Goal: Complete application form

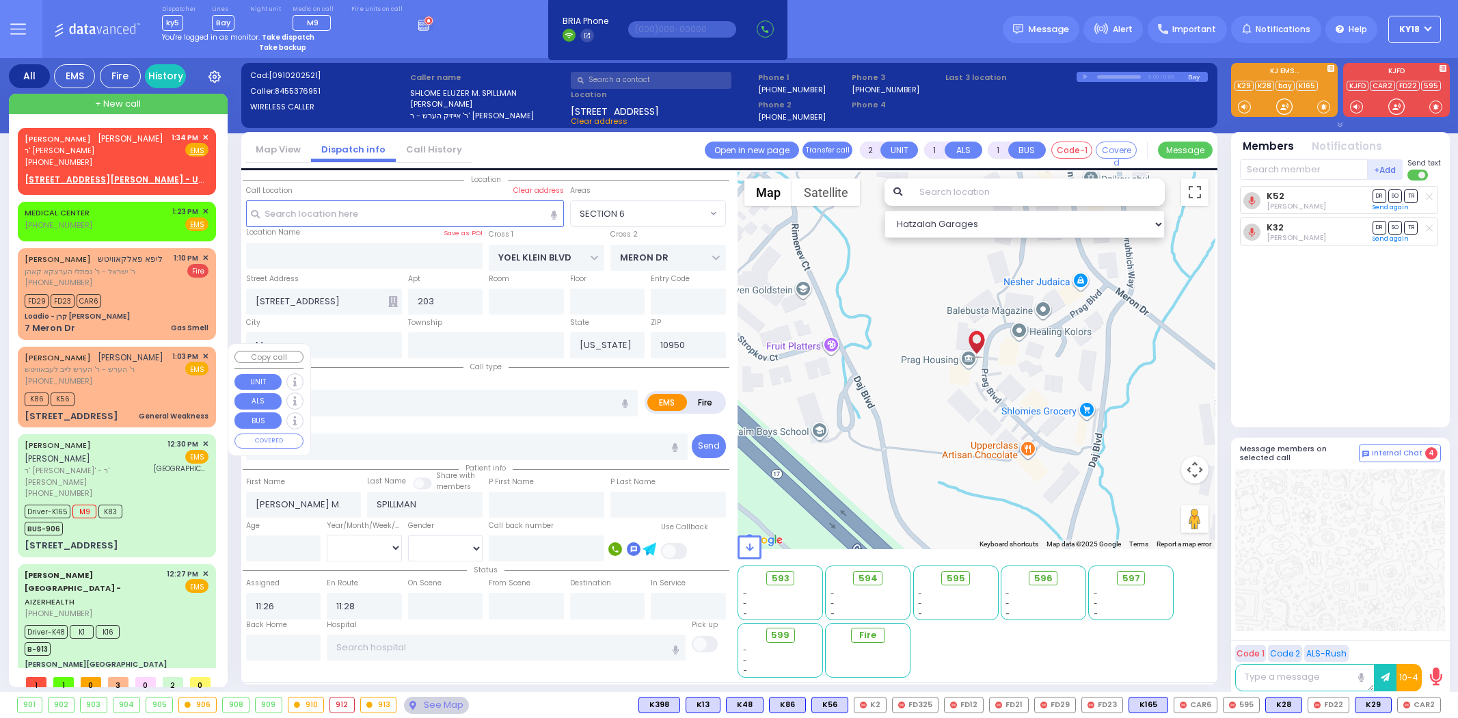
select select "SECTION 6"
select select
click at [159, 404] on div "K86 K56" at bounding box center [117, 397] width 184 height 17
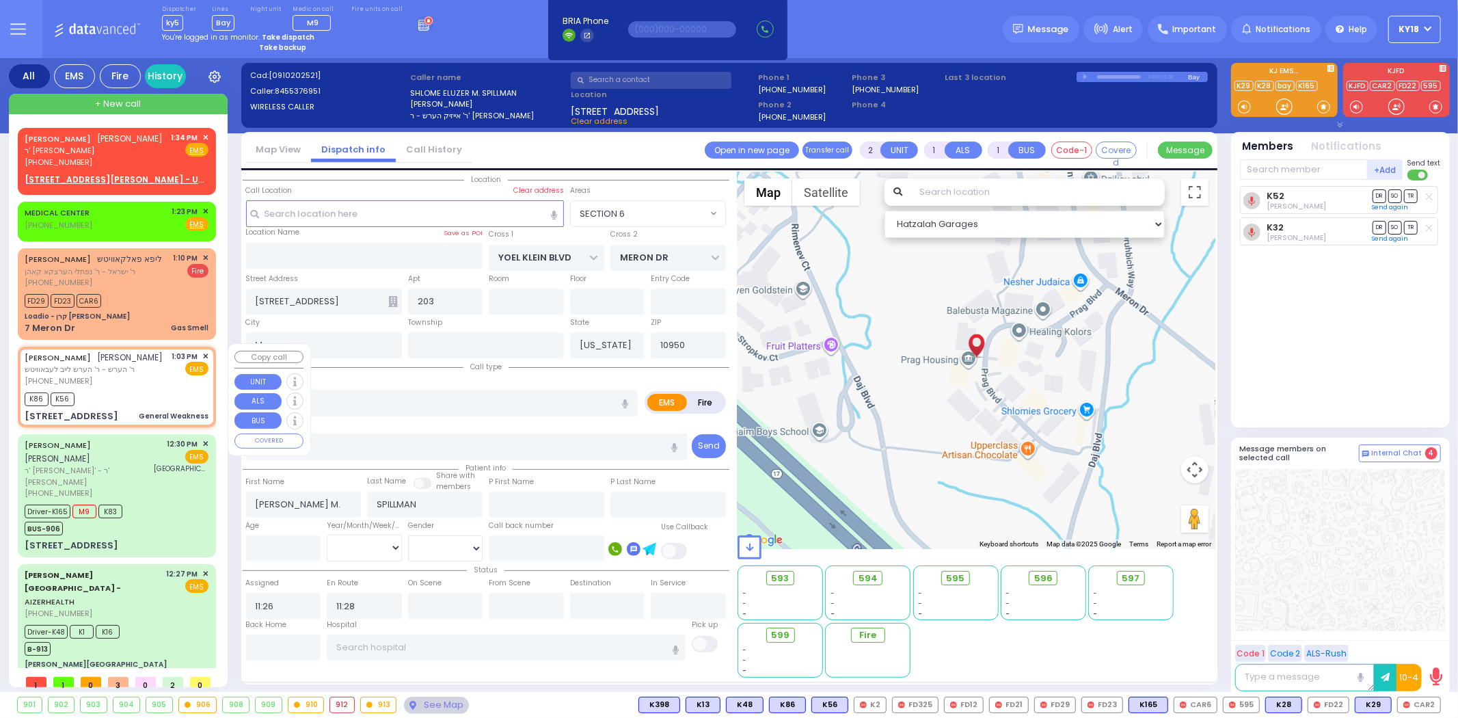
type input "1"
type input "0"
select select
type input "General Weakness"
radio input "true"
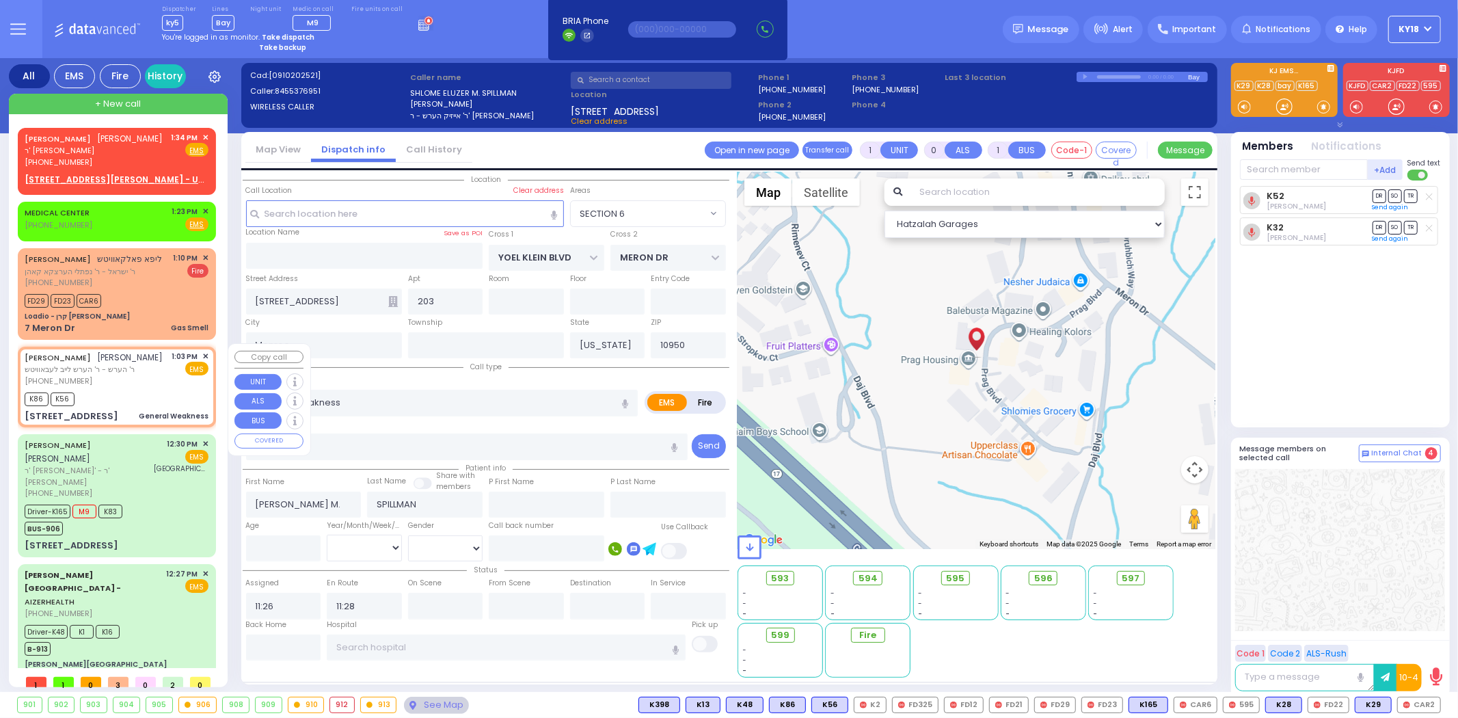
type input "[PERSON_NAME]"
select select
type input "13:03"
type input "13:14"
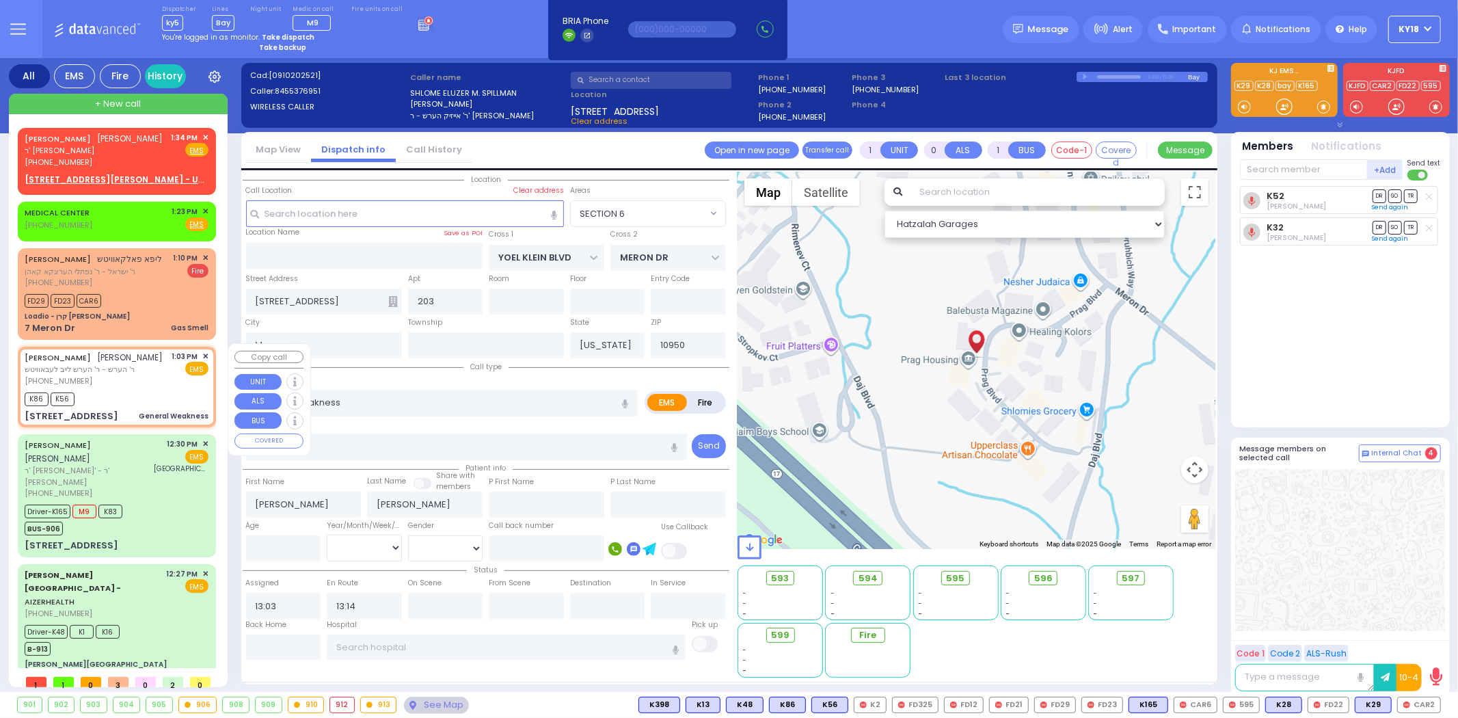
type input "QUICKWAY RD"
type input "SHINEV COURT"
type input "[STREET_ADDRESS]"
select select "Hatzalah Garages"
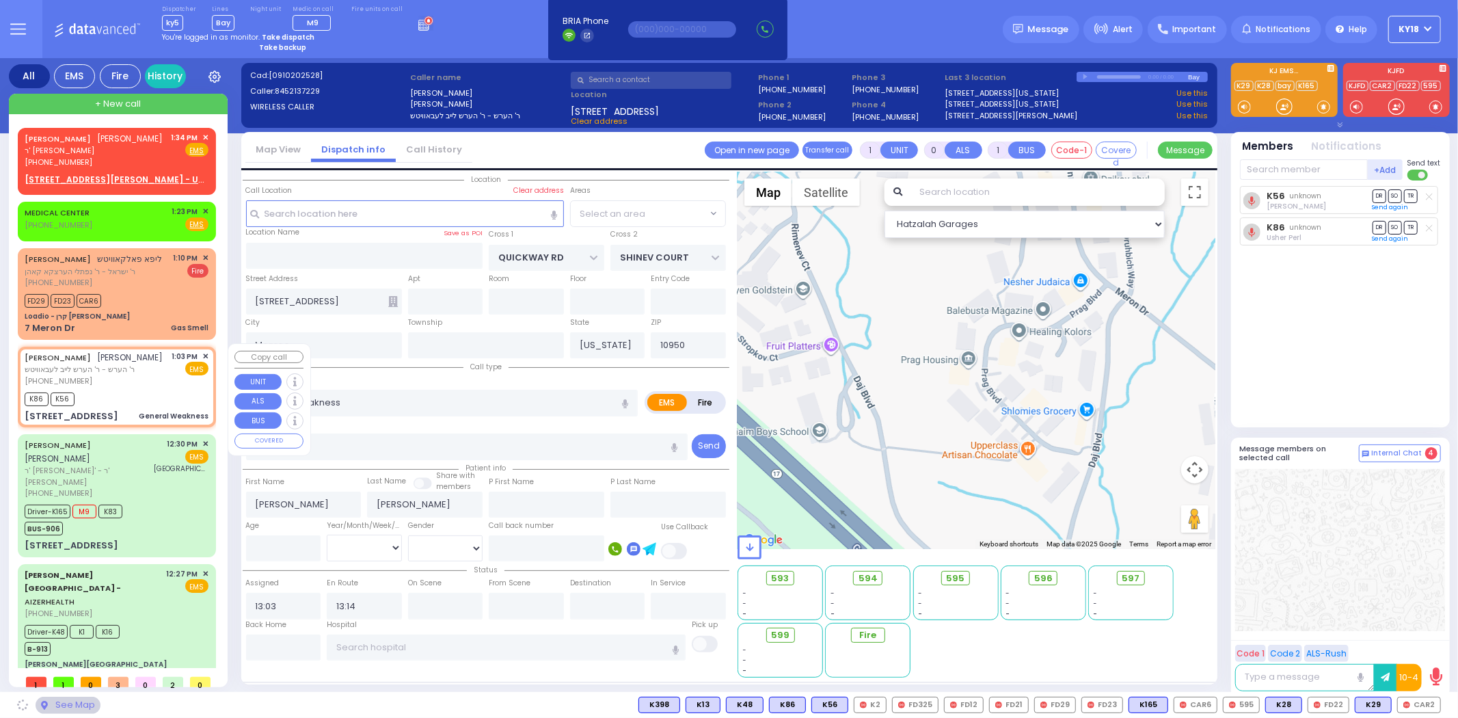
select select "SECTION 1"
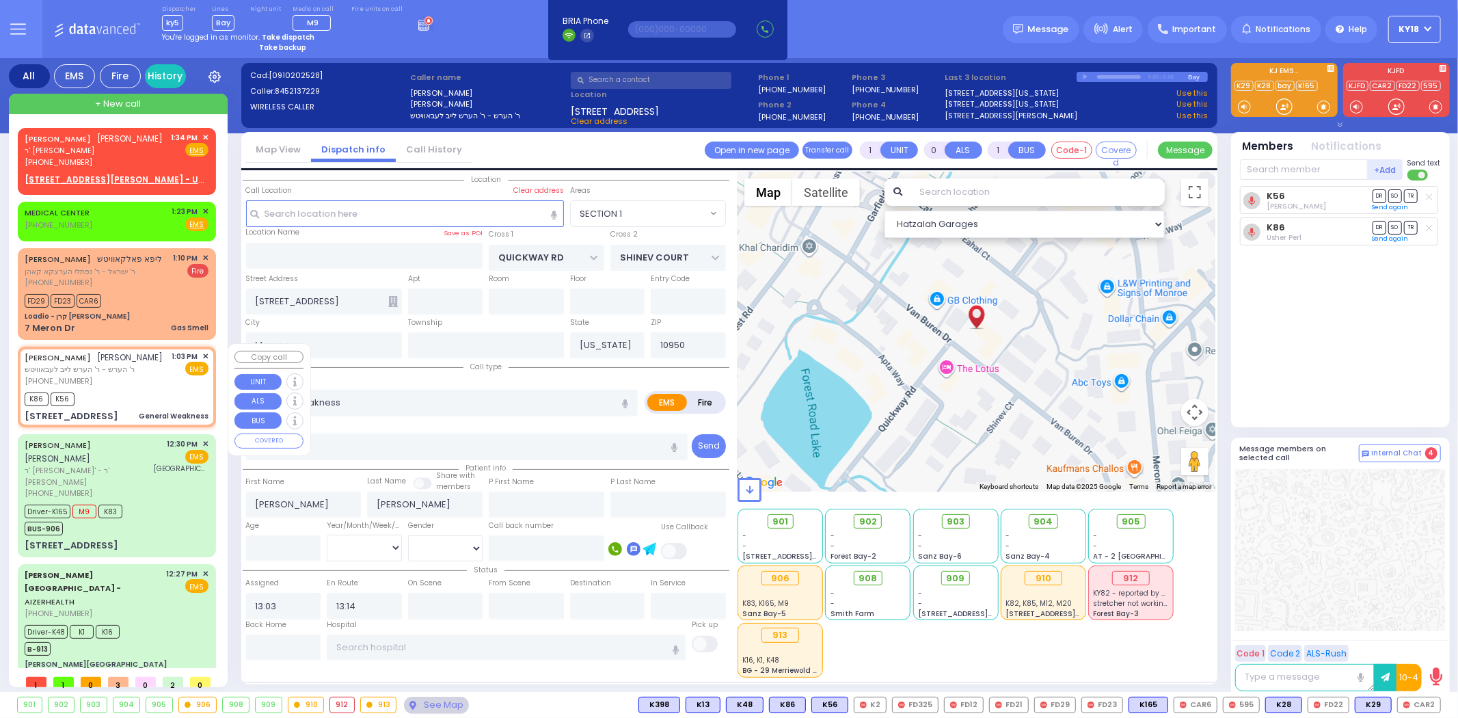
click at [141, 385] on div "[PHONE_NUMBER]" at bounding box center [94, 381] width 139 height 12
select select
radio input "true"
select select
select select "Hatzalah Garages"
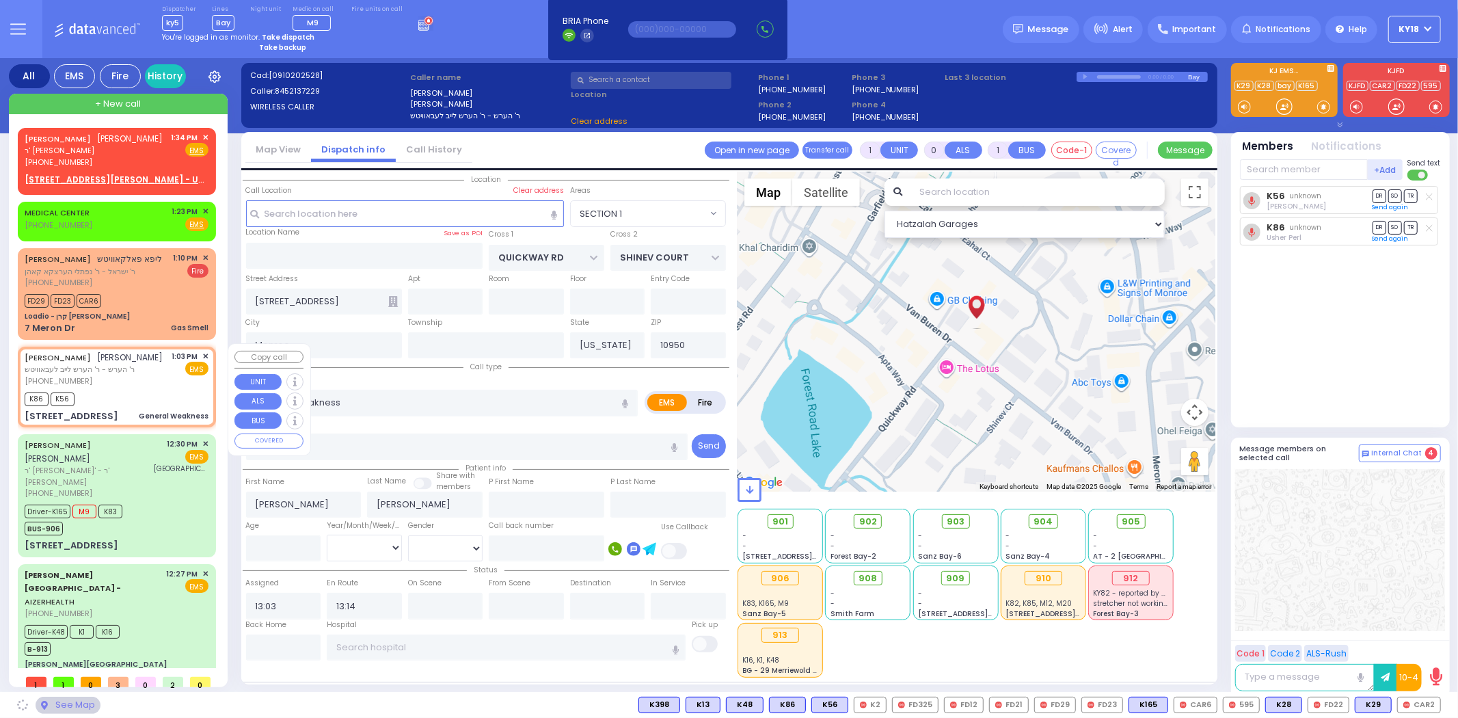
select select "SECTION 1"
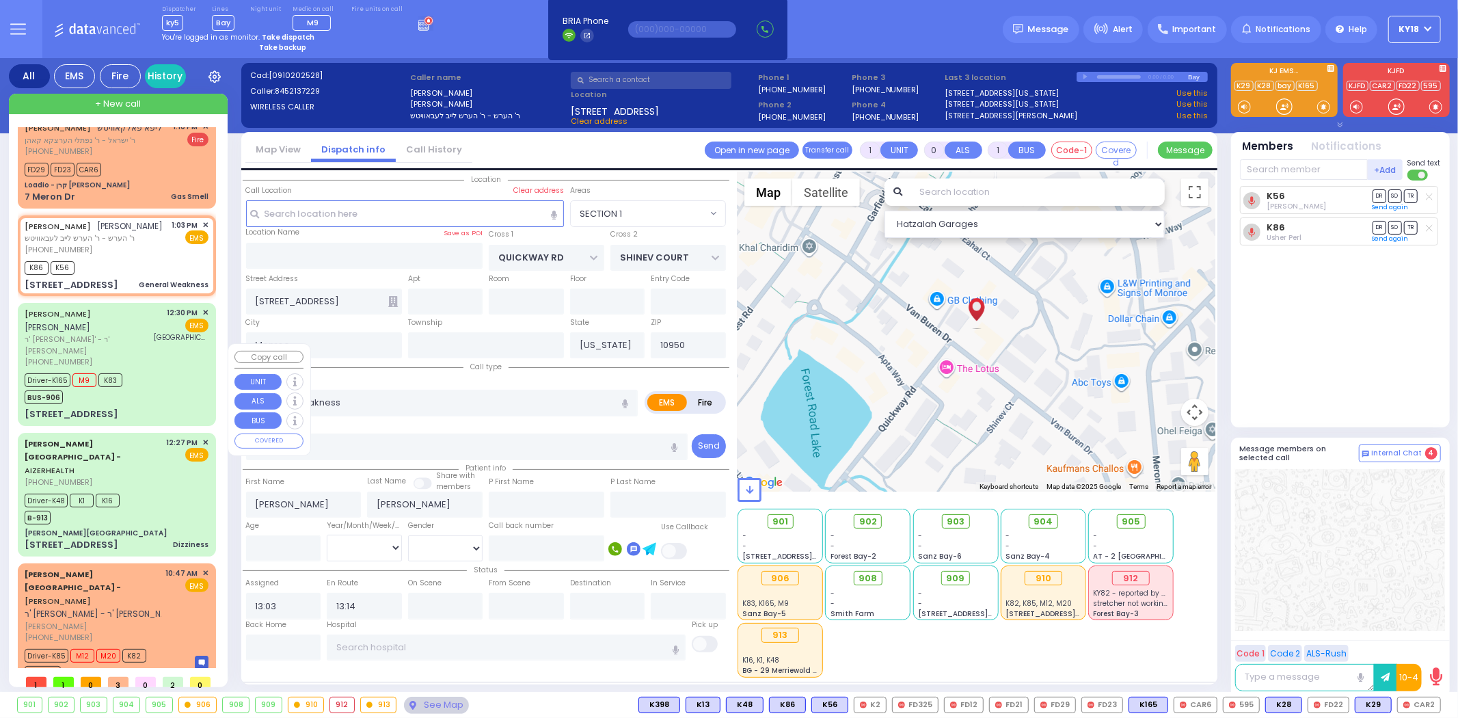
scroll to position [135, 0]
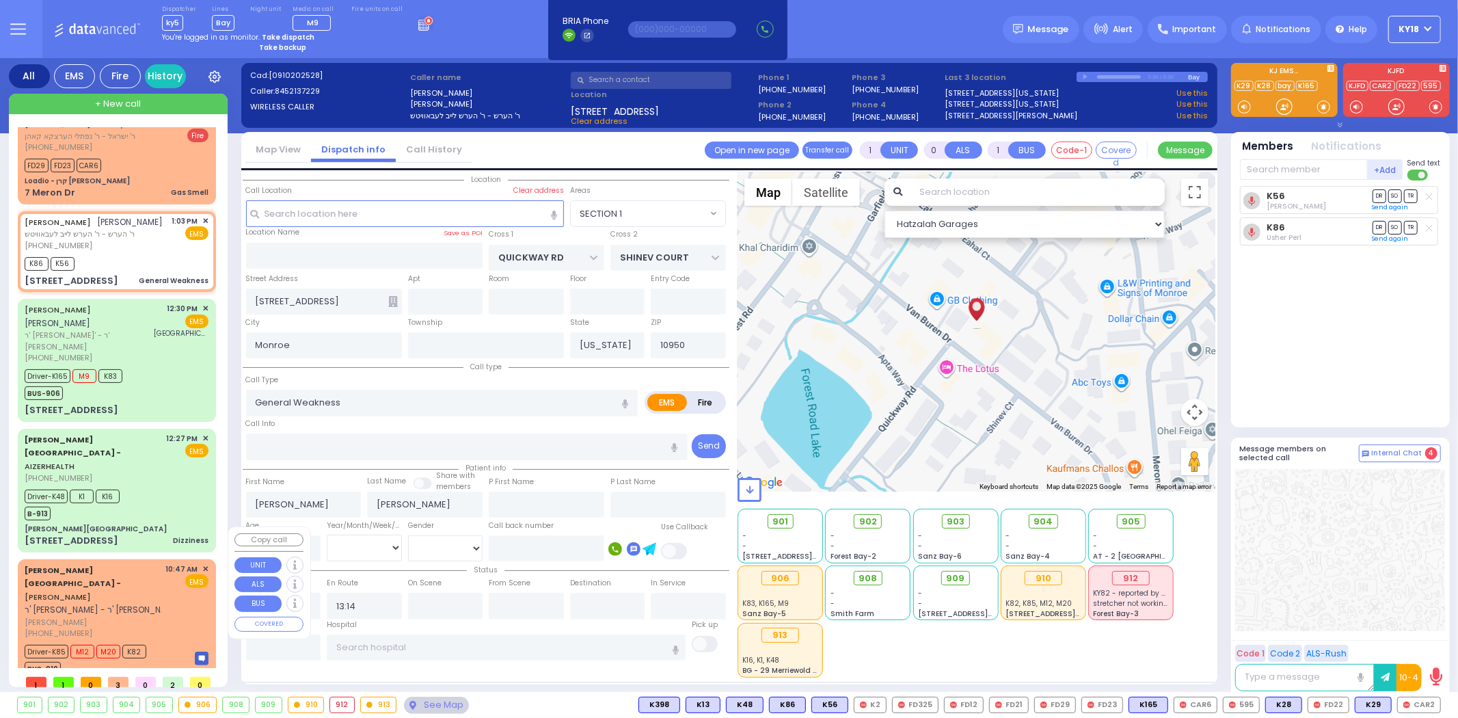
click at [121, 565] on link "[PERSON_NAME][GEOGRAPHIC_DATA] - [PERSON_NAME]" at bounding box center [73, 584] width 96 height 38
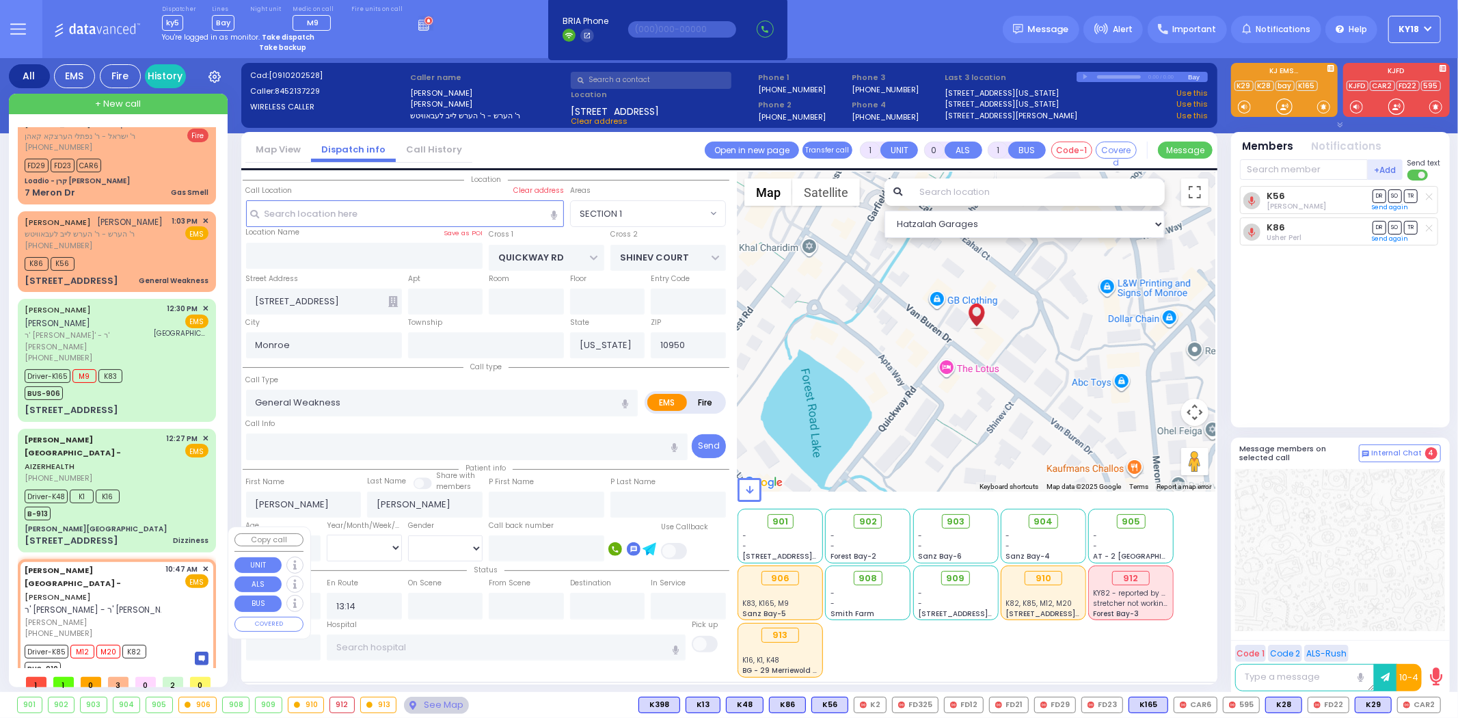
type input "6"
select select
type input "patient with a history"
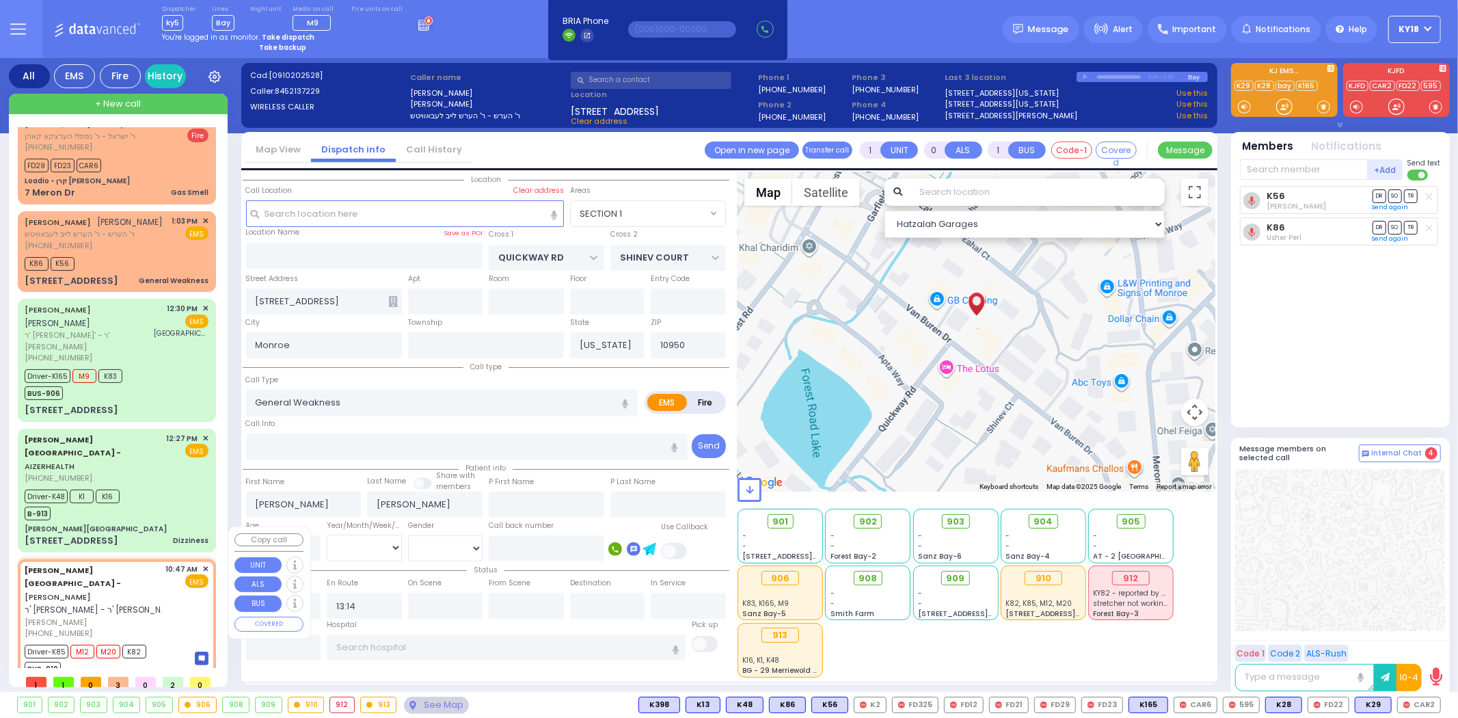
radio input "true"
type input "[PERSON_NAME]"
type input "Rivka"
type input "Jacobivics"
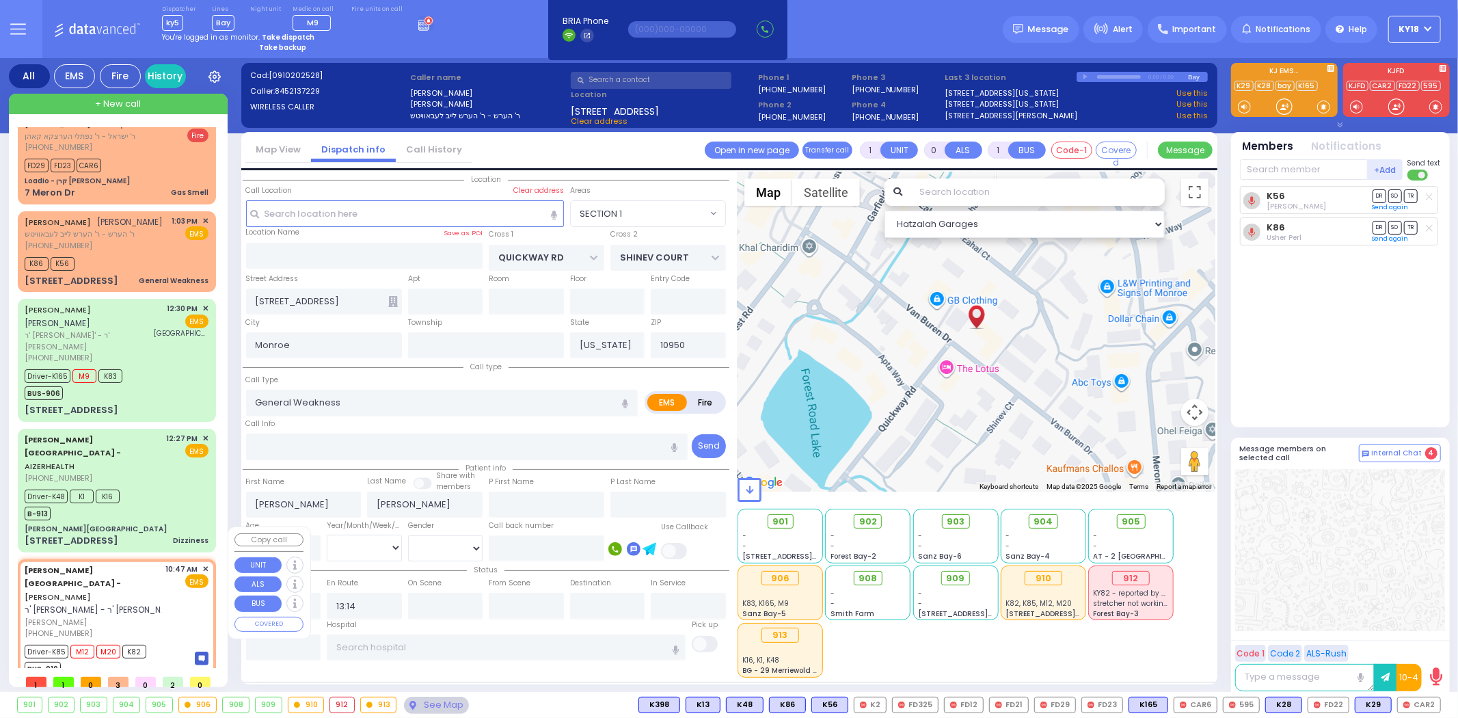
type input "1"
select select "Year"
select select "[DEMOGRAPHIC_DATA]"
type input "10:47"
type input "10:57"
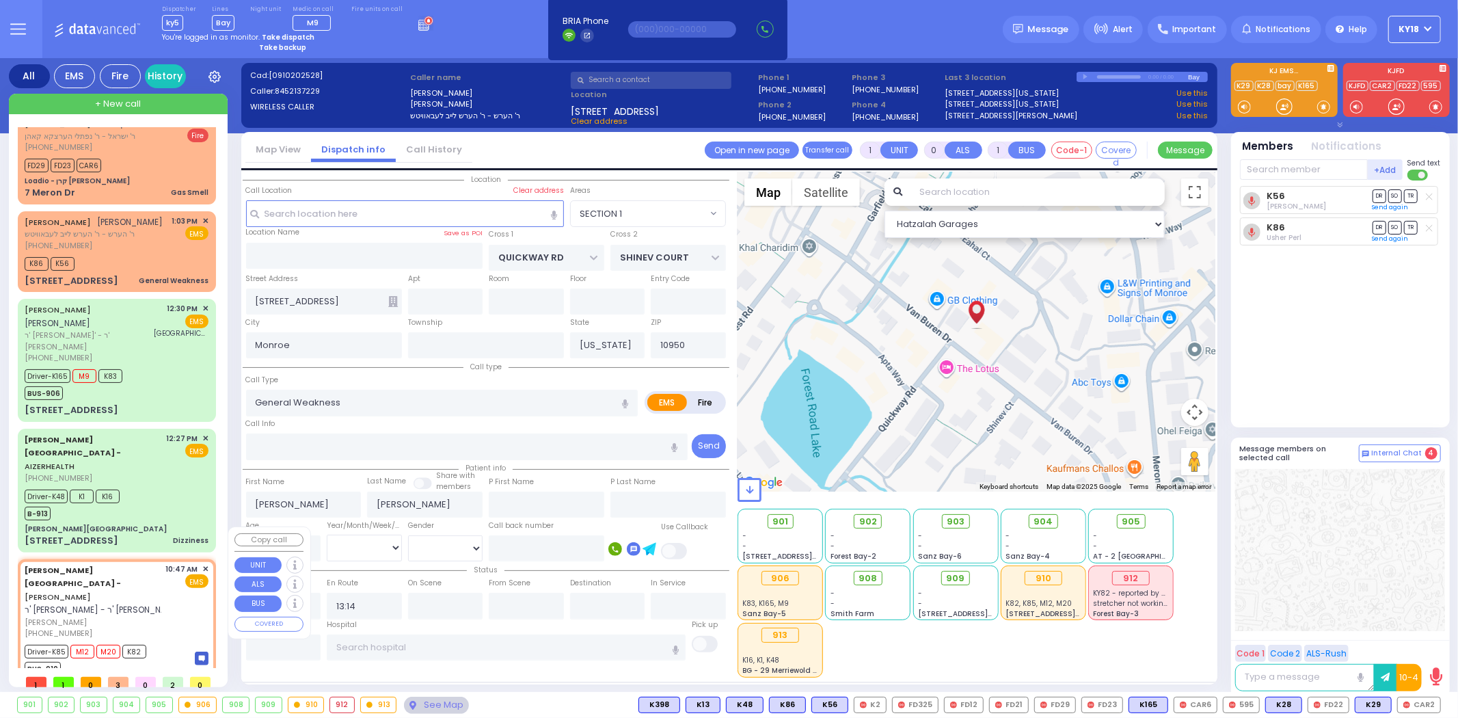
type input "11:00"
type input "11:50"
type input "Childrens [GEOGRAPHIC_DATA][STREET_ADDRESS]"
select select "Hatzalah Garages"
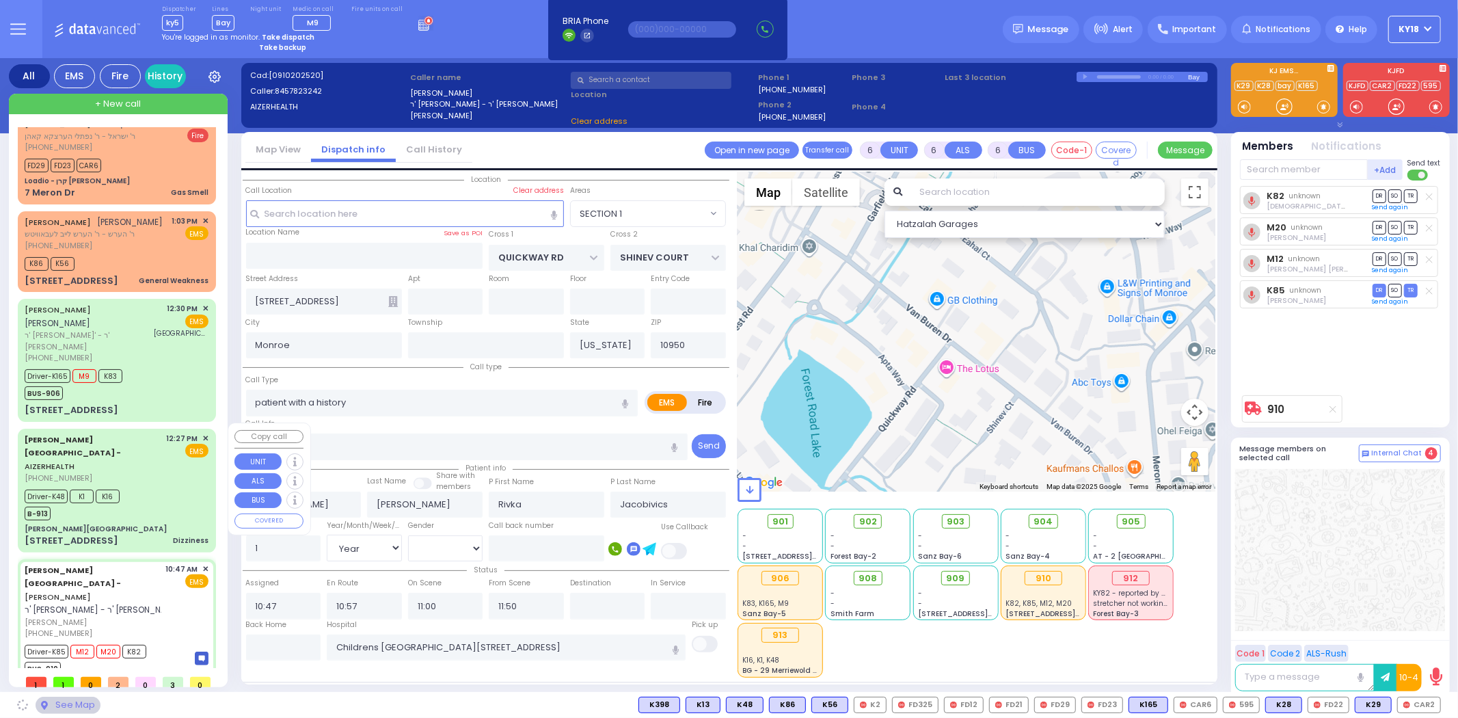
select select
radio input "true"
select select "Year"
select select "[DEMOGRAPHIC_DATA]"
select select "Hatzalah Garages"
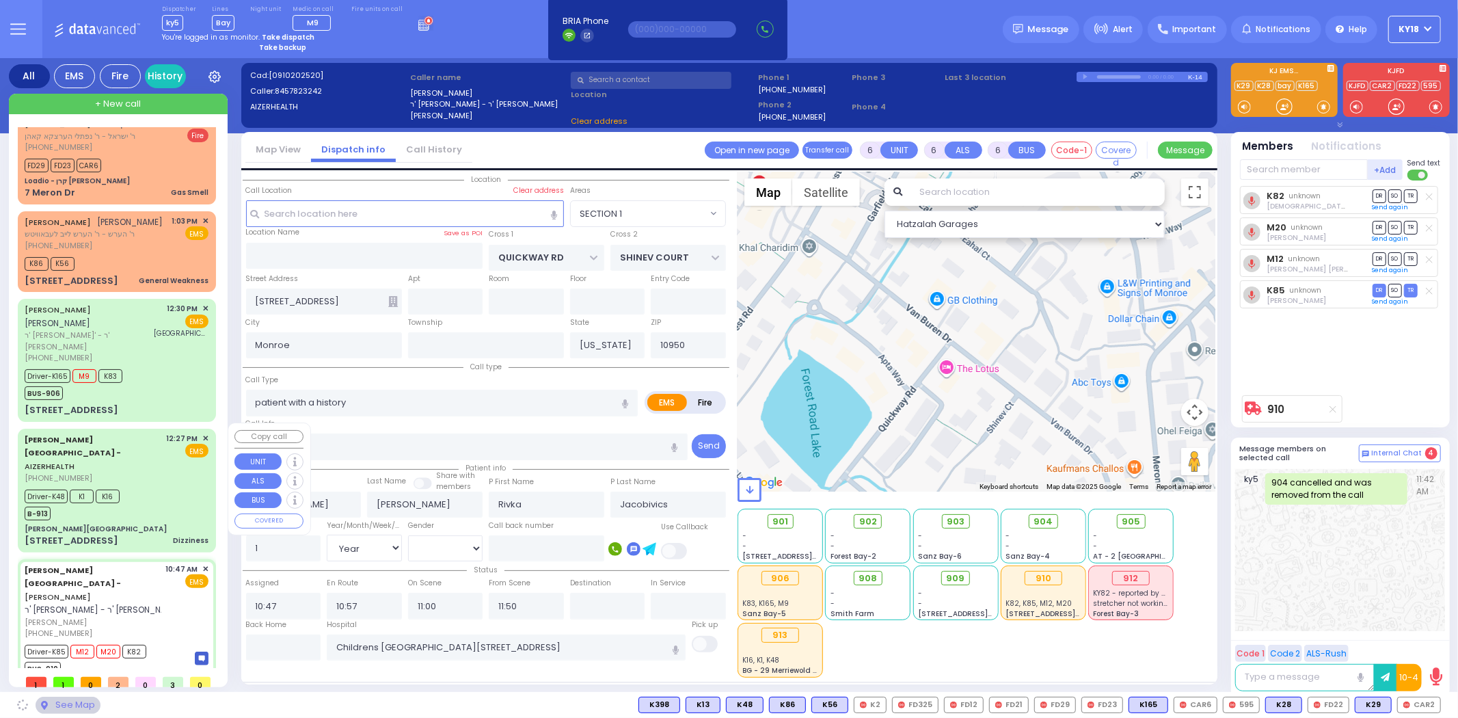
type input "[PERSON_NAME][GEOGRAPHIC_DATA]"
type input "[PERSON_NAME] DR"
type input "CARTER LN"
type input "[STREET_ADDRESS]"
type input "[PERSON_NAME]"
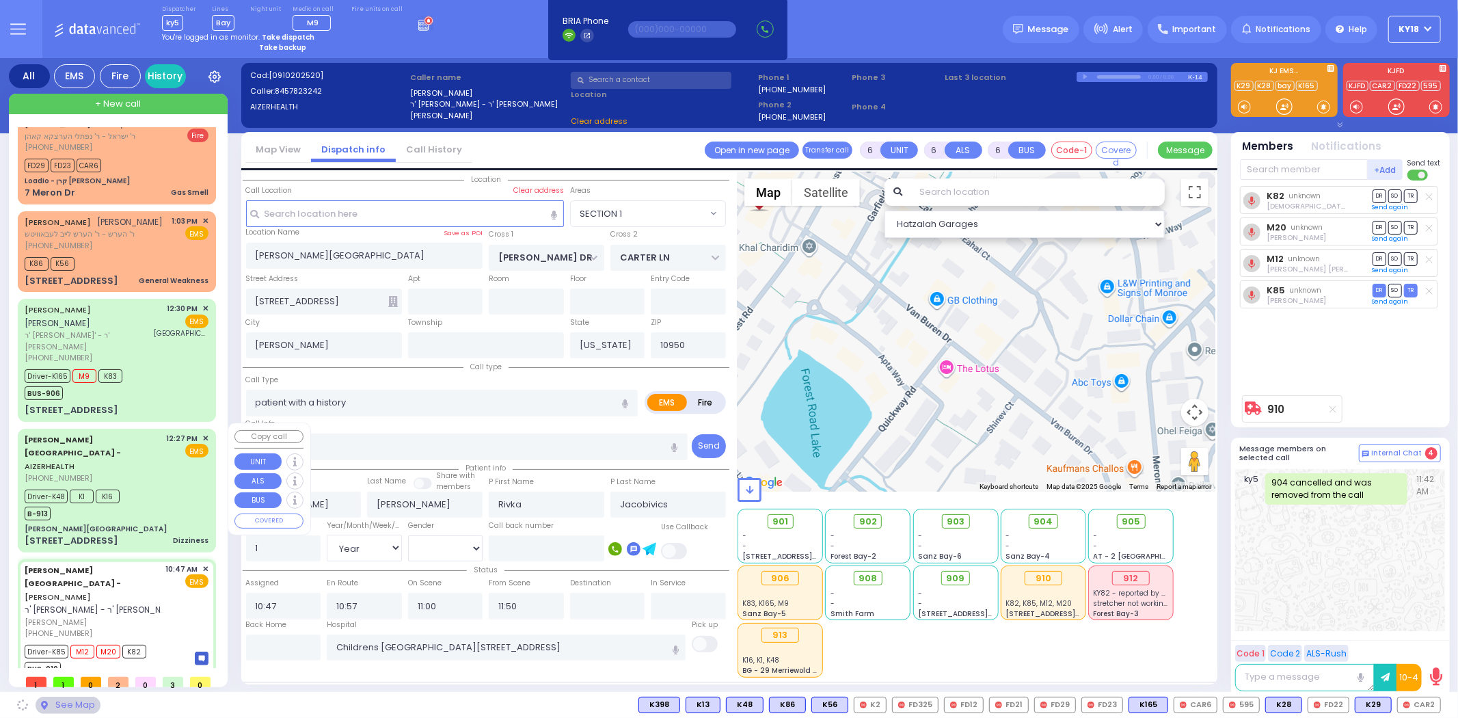
click at [149, 486] on div "Driver-K48 K1 K16 B-913" at bounding box center [117, 503] width 184 height 34
select select "SECTION 2"
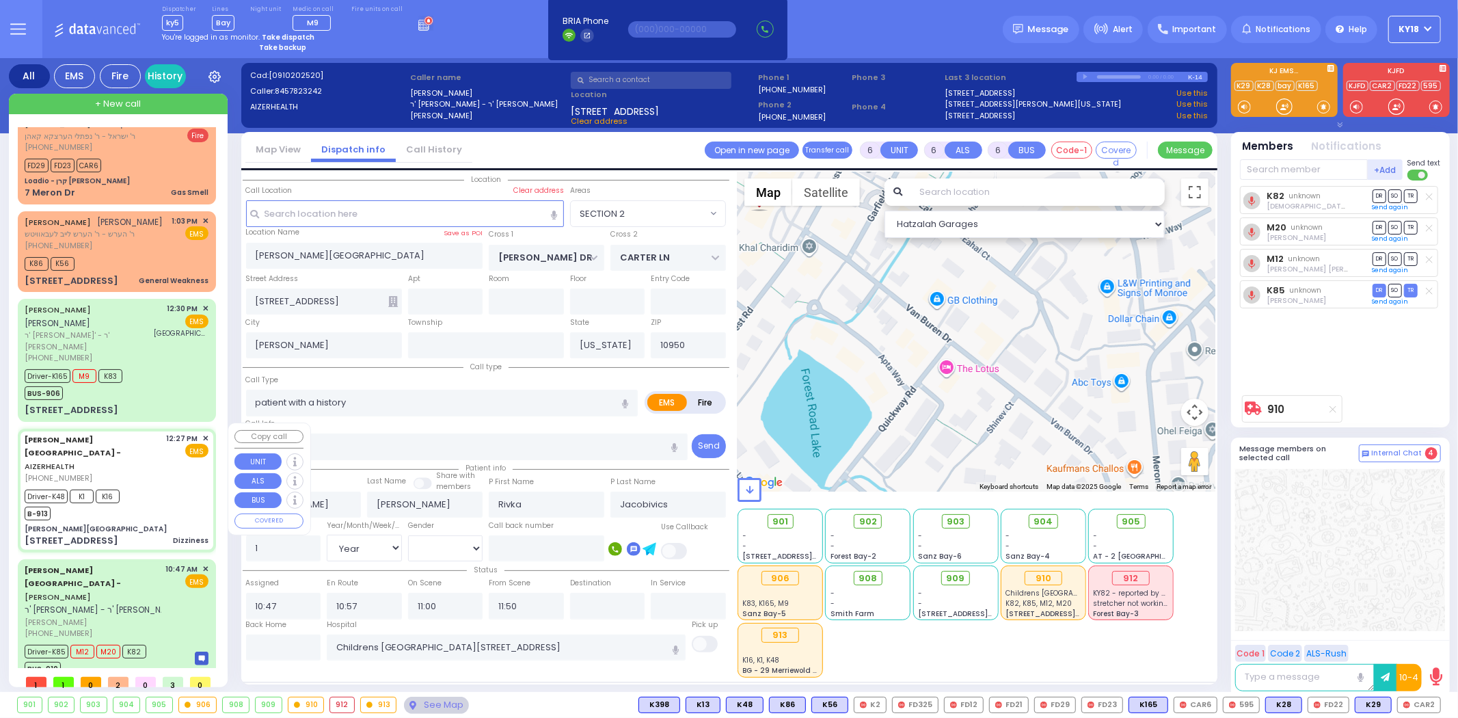
select select
type input "Dizziness"
radio input "true"
type input "Blima"
type input "[PERSON_NAME]"
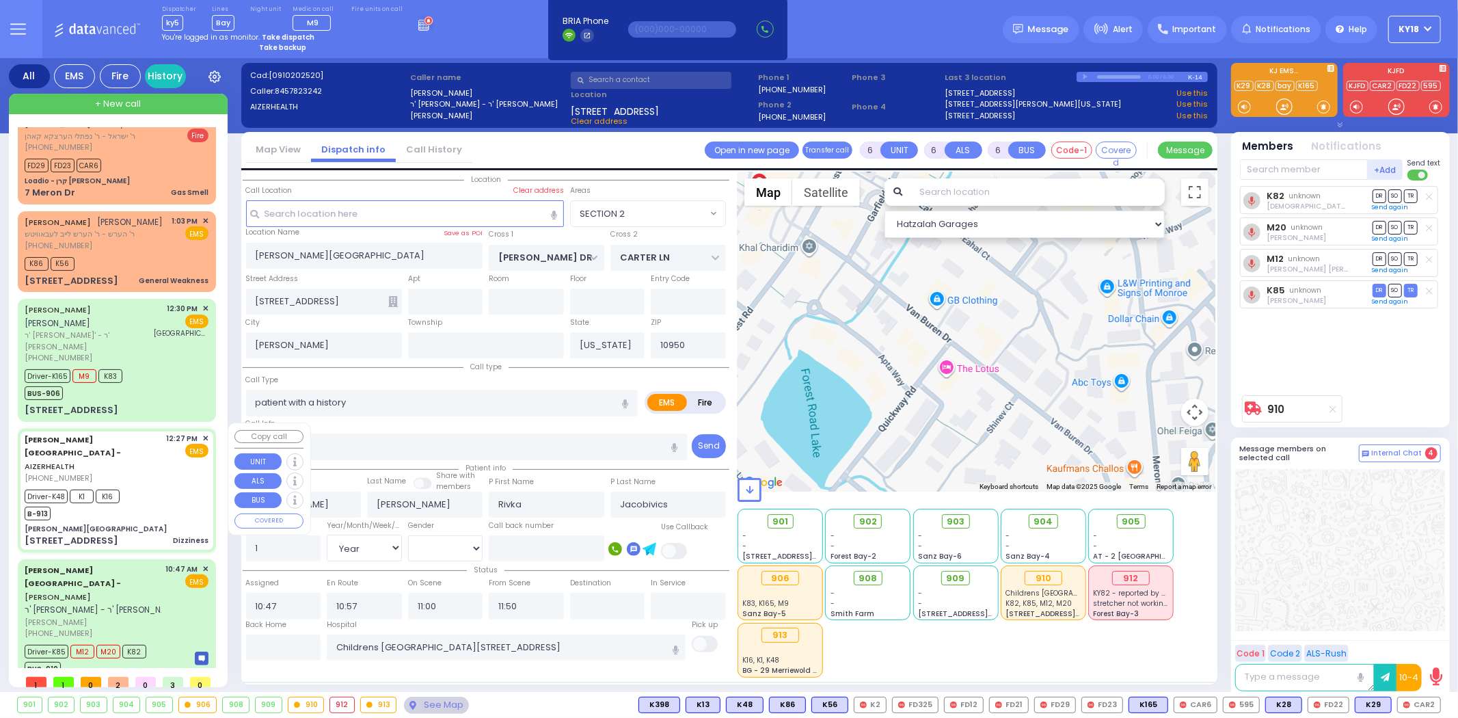
type input "29"
select select "Year"
select select "[DEMOGRAPHIC_DATA]"
type input "12:27"
type input "12:32"
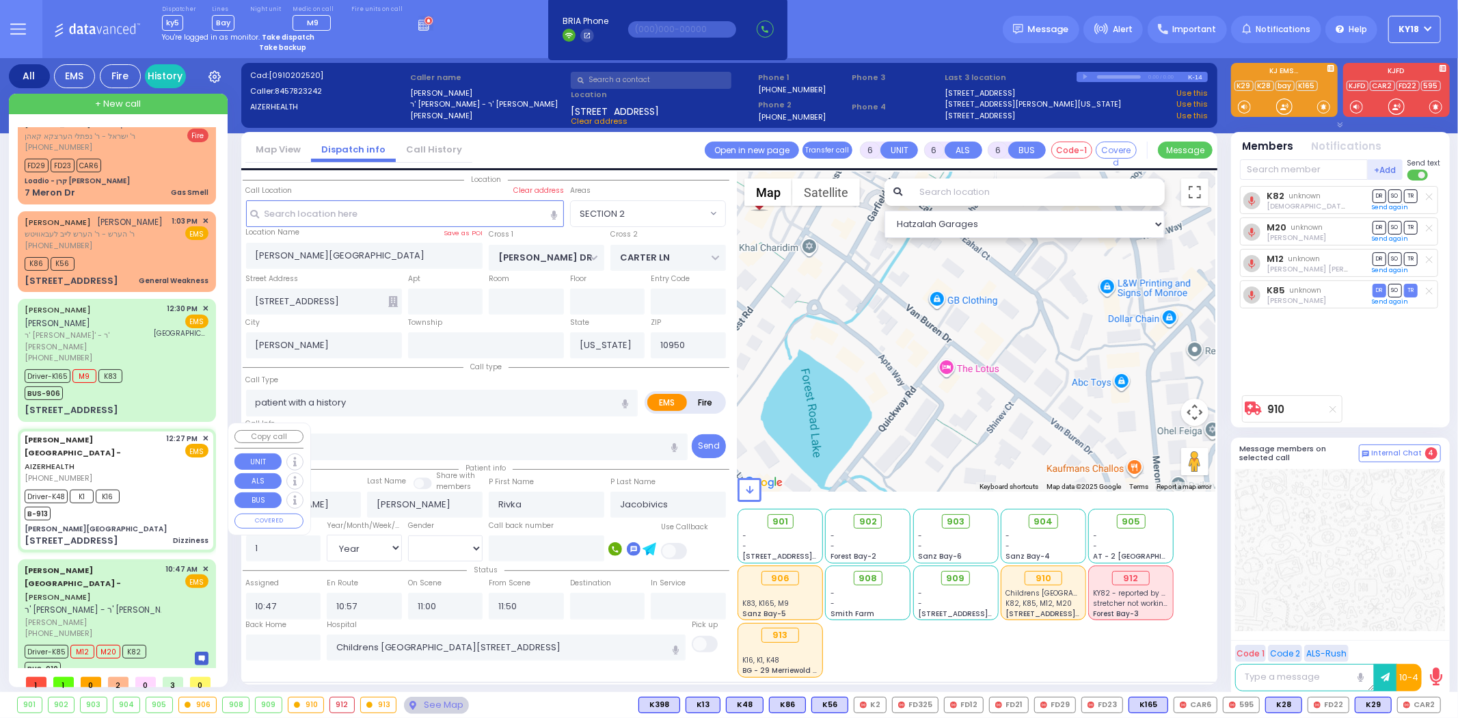
type input "12:39"
type input "13:08"
type input "[GEOGRAPHIC_DATA] [STREET_ADDRESS][US_STATE]"
select select "Hatzalah Garages"
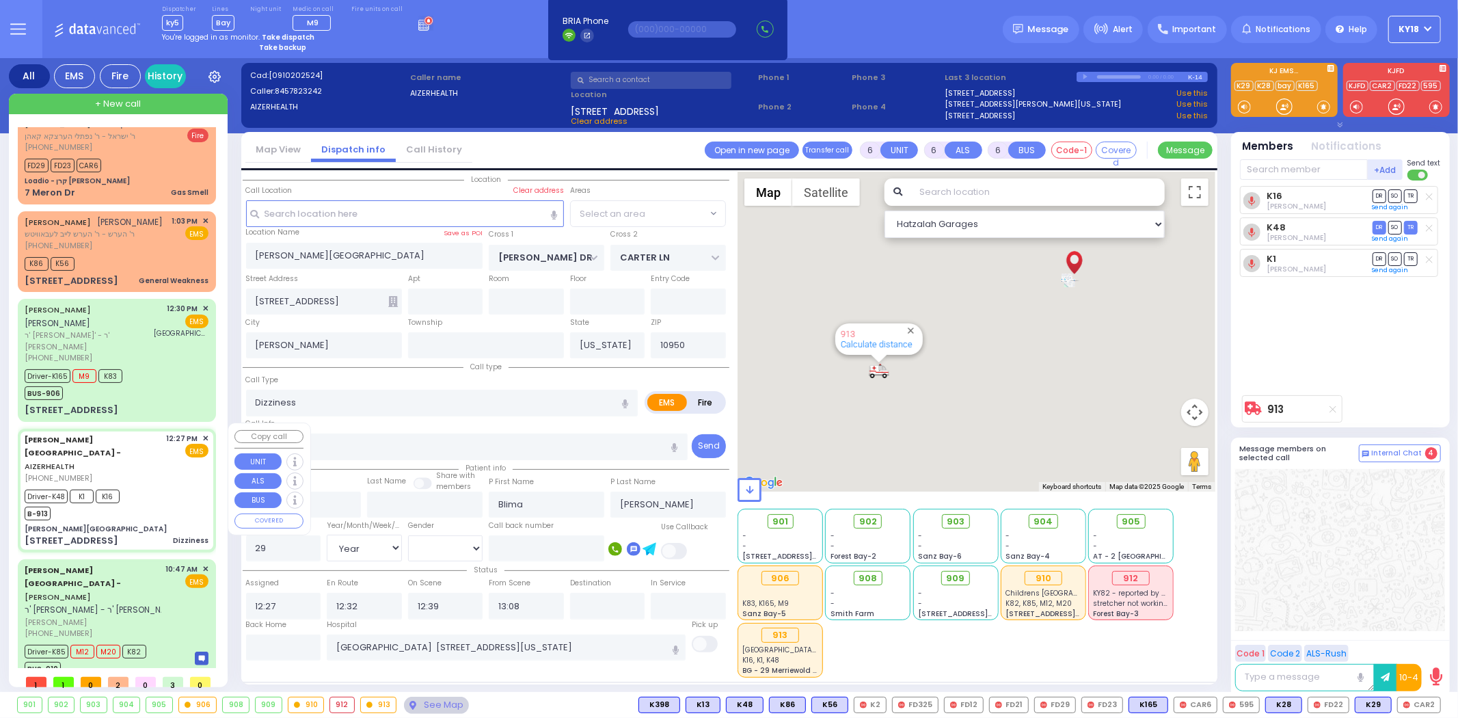
type input "MERON DR"
type input "RATZFERT WAY"
type input "[STREET_ADDRESS]"
type input "1"
type input "Monroe"
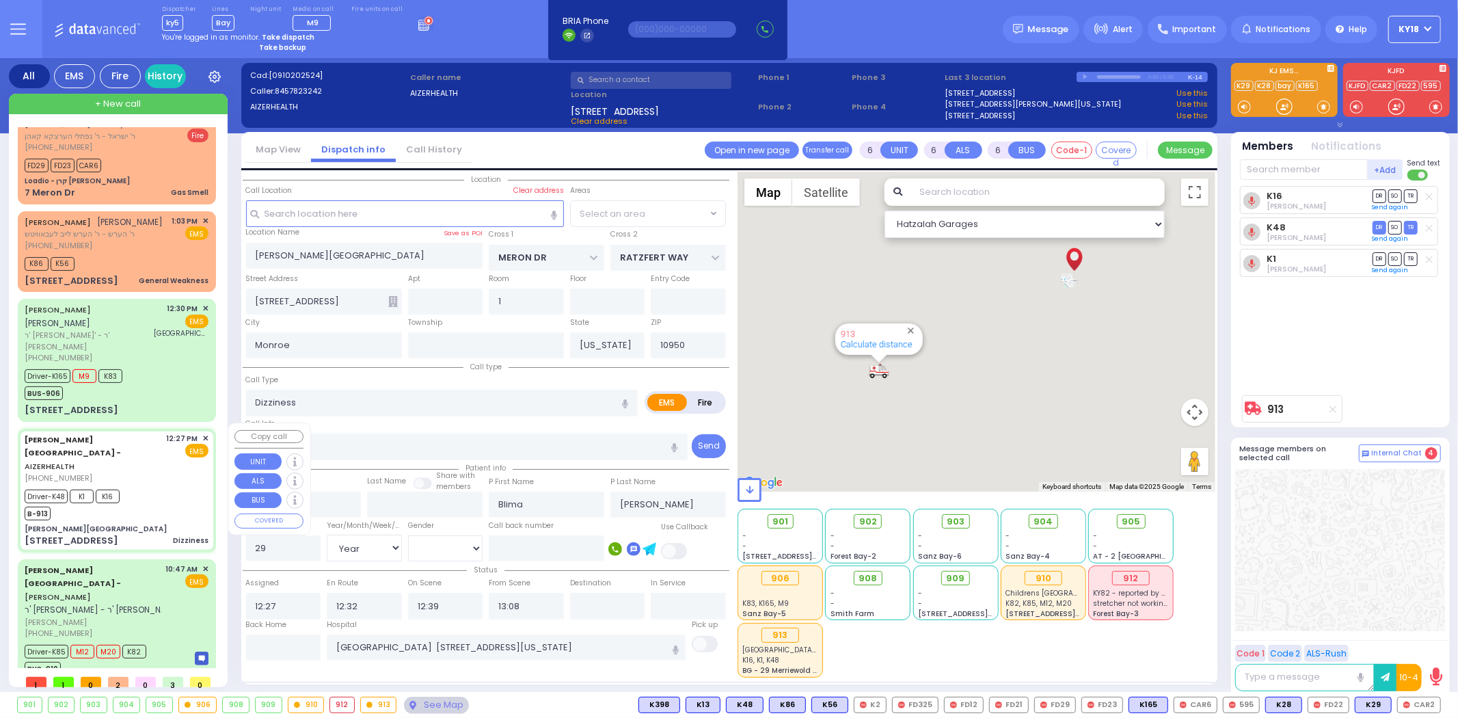
select select "SECTION 6"
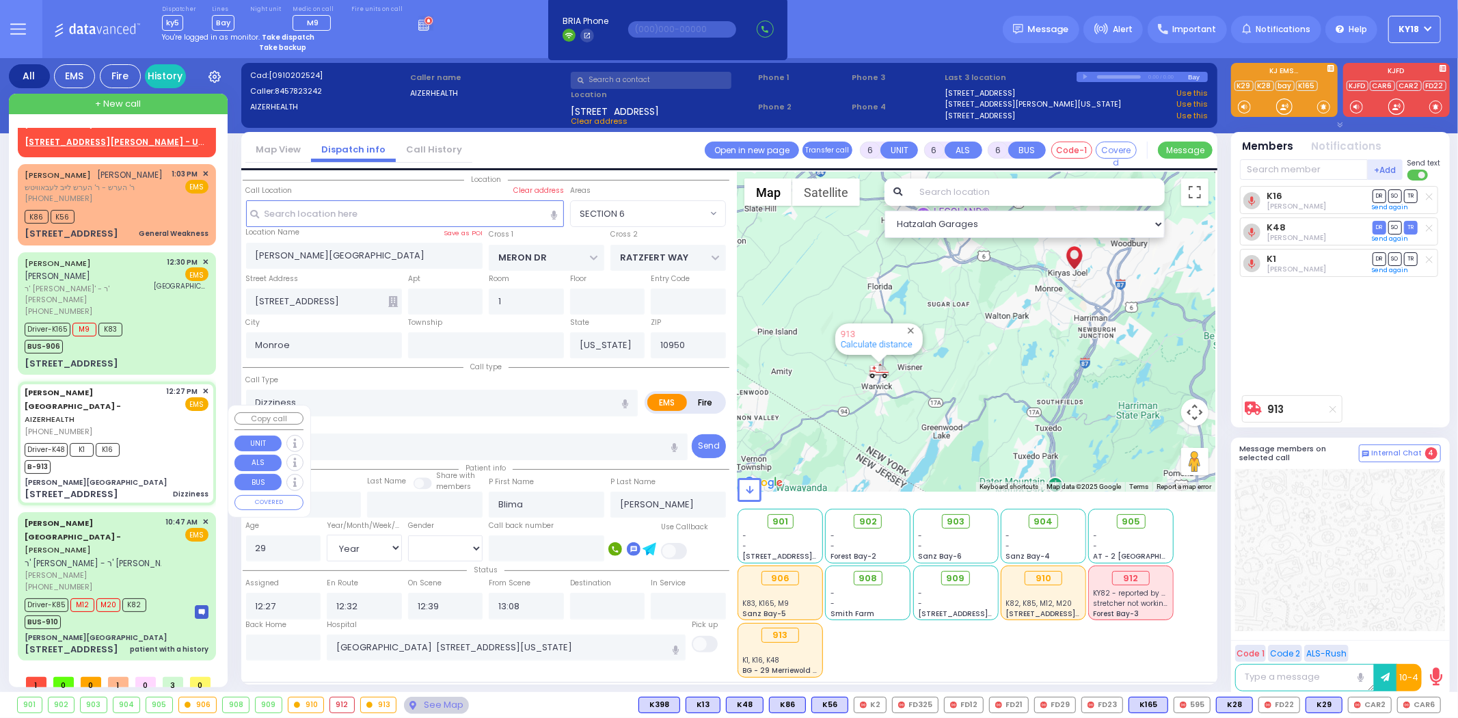
scroll to position [0, 0]
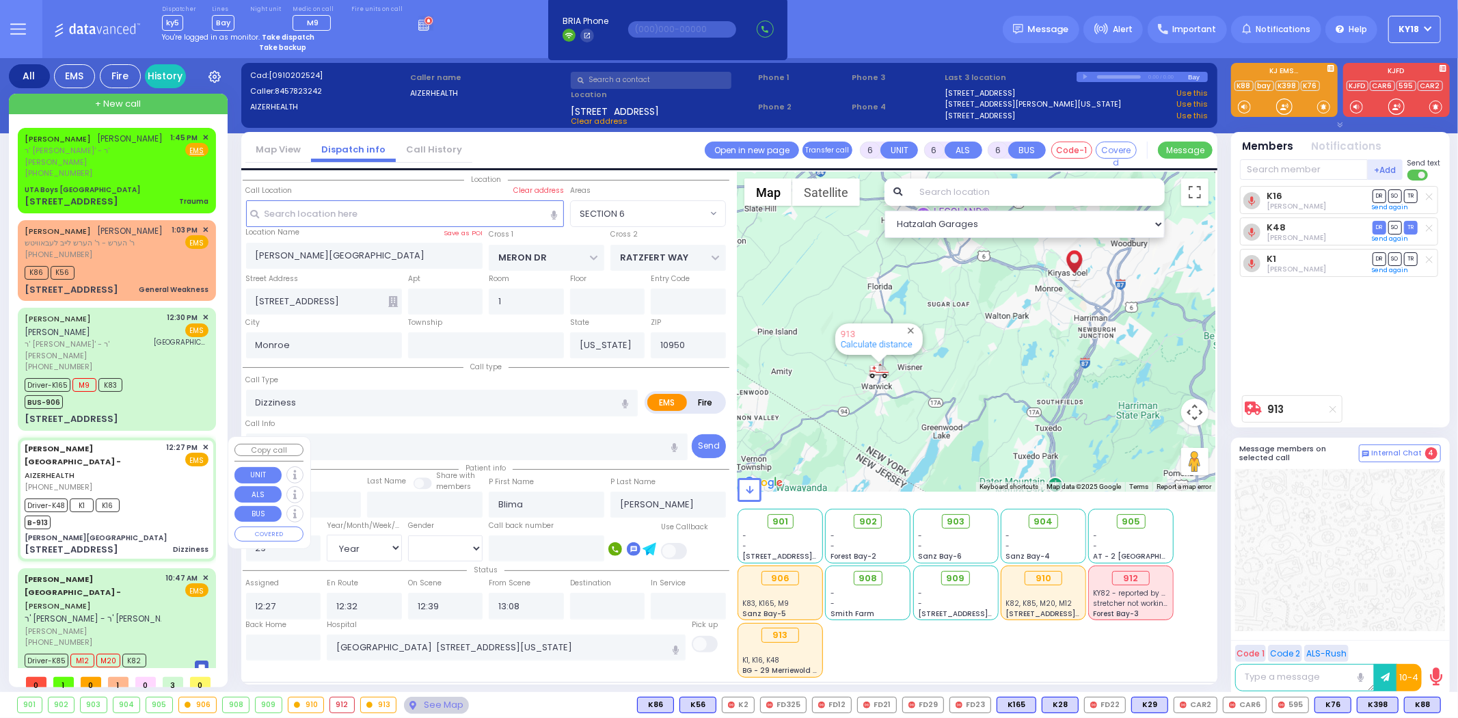
select select
radio input "true"
select select "Year"
select select "[DEMOGRAPHIC_DATA]"
type input "13:46"
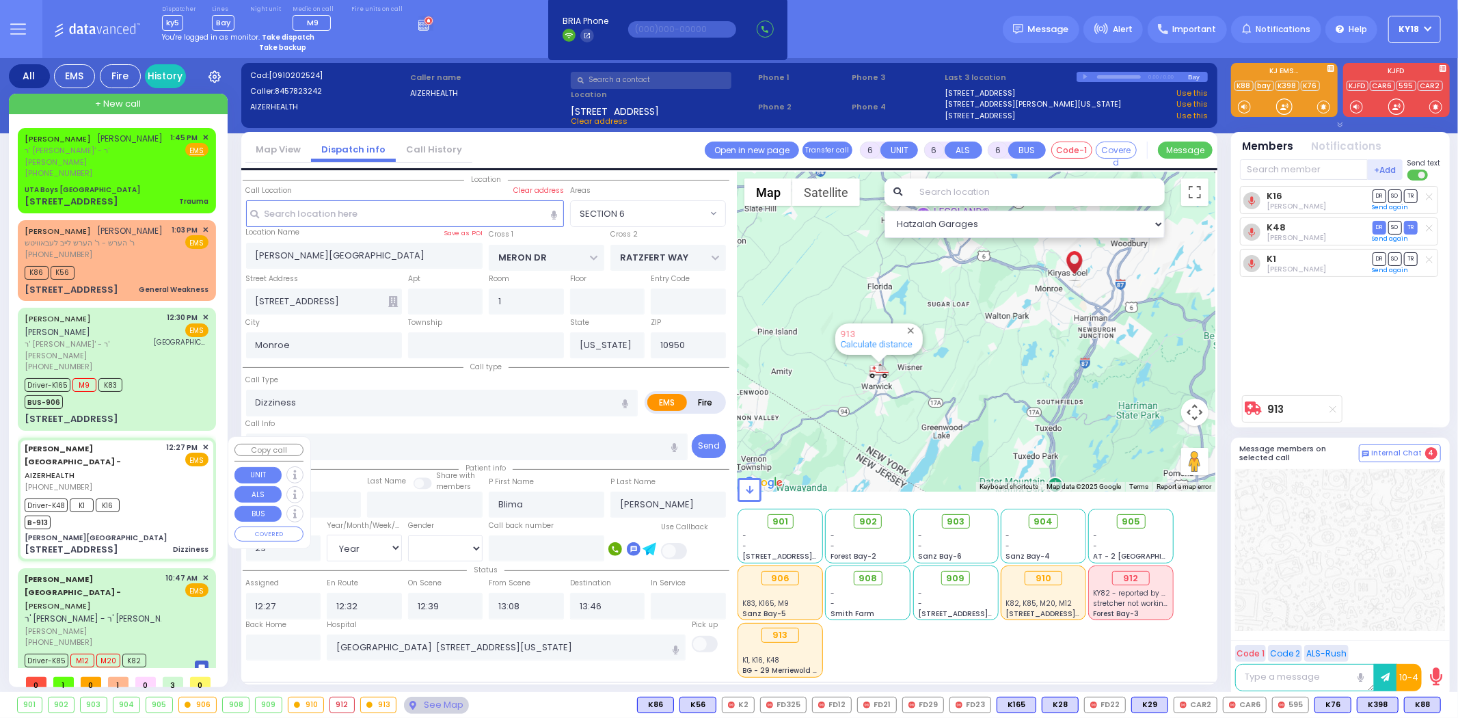
select select "Hatzalah Garages"
radio input "true"
select select "Year"
select select "[DEMOGRAPHIC_DATA]"
select select
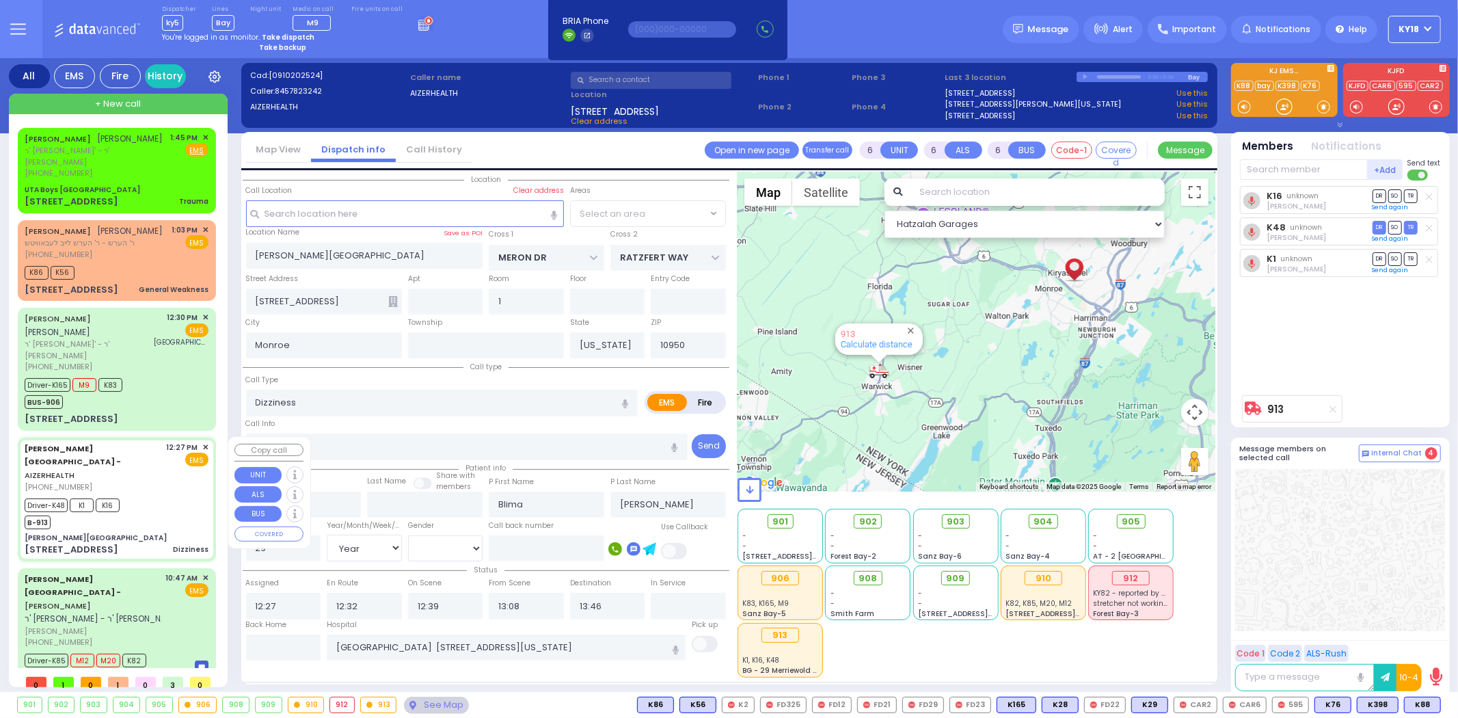
select select "Hatzalah Garages"
select select "SECTION 6"
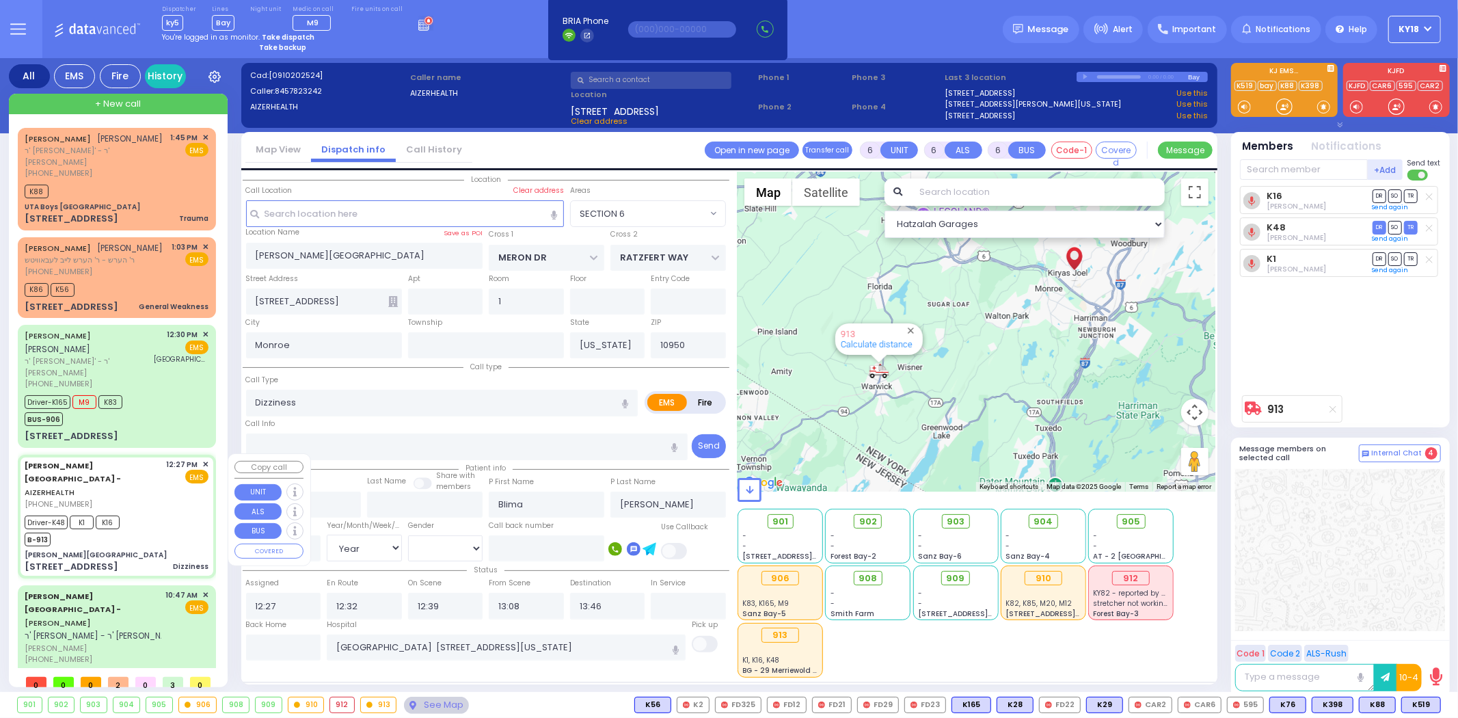
select select
radio input "true"
select select "Year"
select select "[DEMOGRAPHIC_DATA]"
select select "Hatzalah Garages"
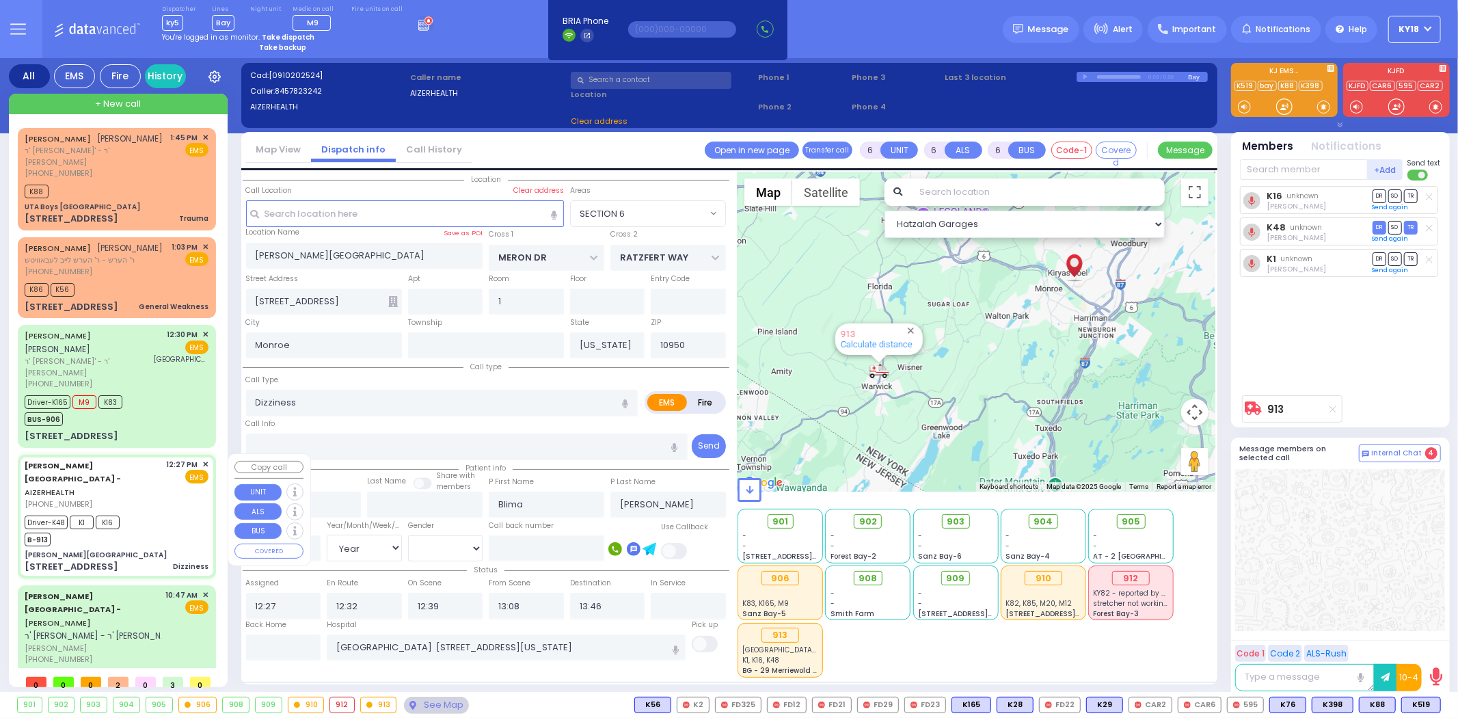
select select "SECTION 6"
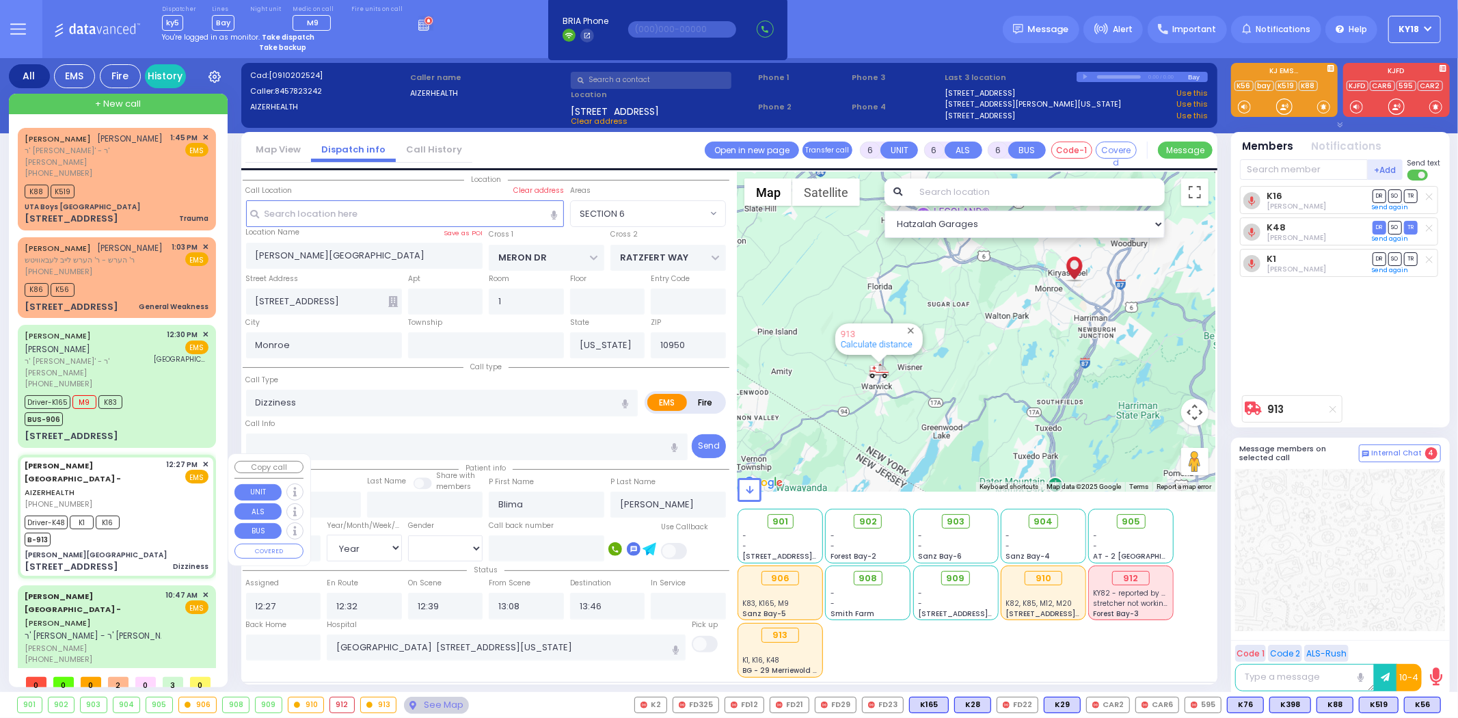
select select
radio input "true"
select select "Year"
select select "[DEMOGRAPHIC_DATA]"
select select "Hatzalah Garages"
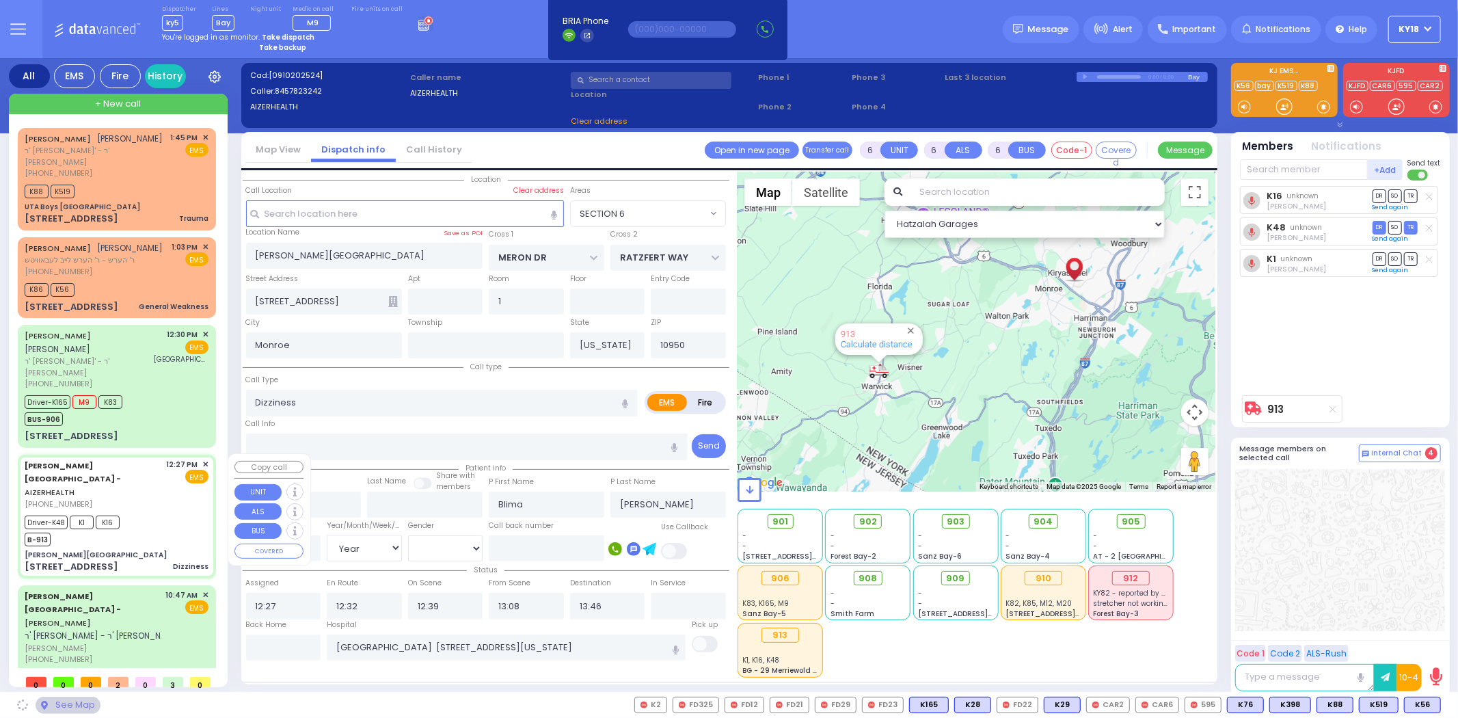
select select "SECTION 6"
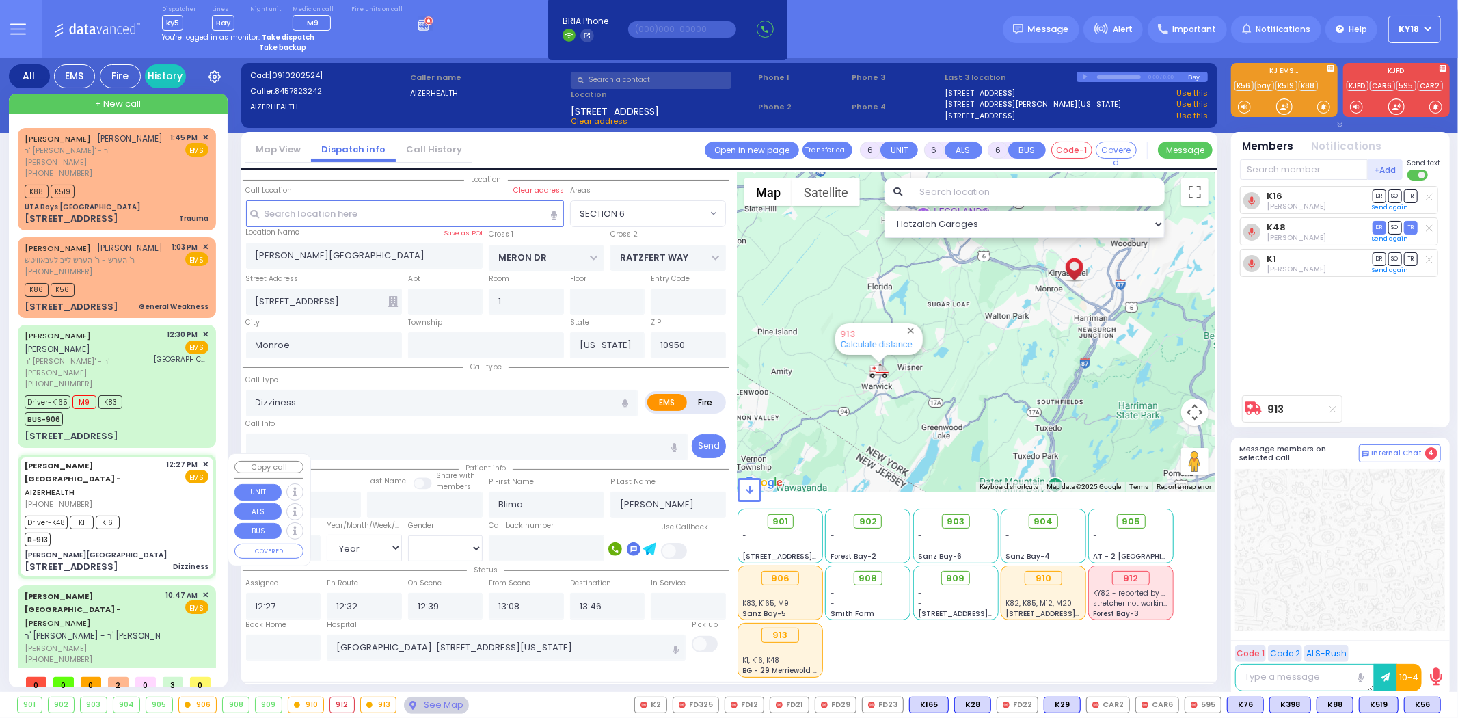
select select
radio input "true"
select select "Year"
select select "[DEMOGRAPHIC_DATA]"
select select "Hatzalah Garages"
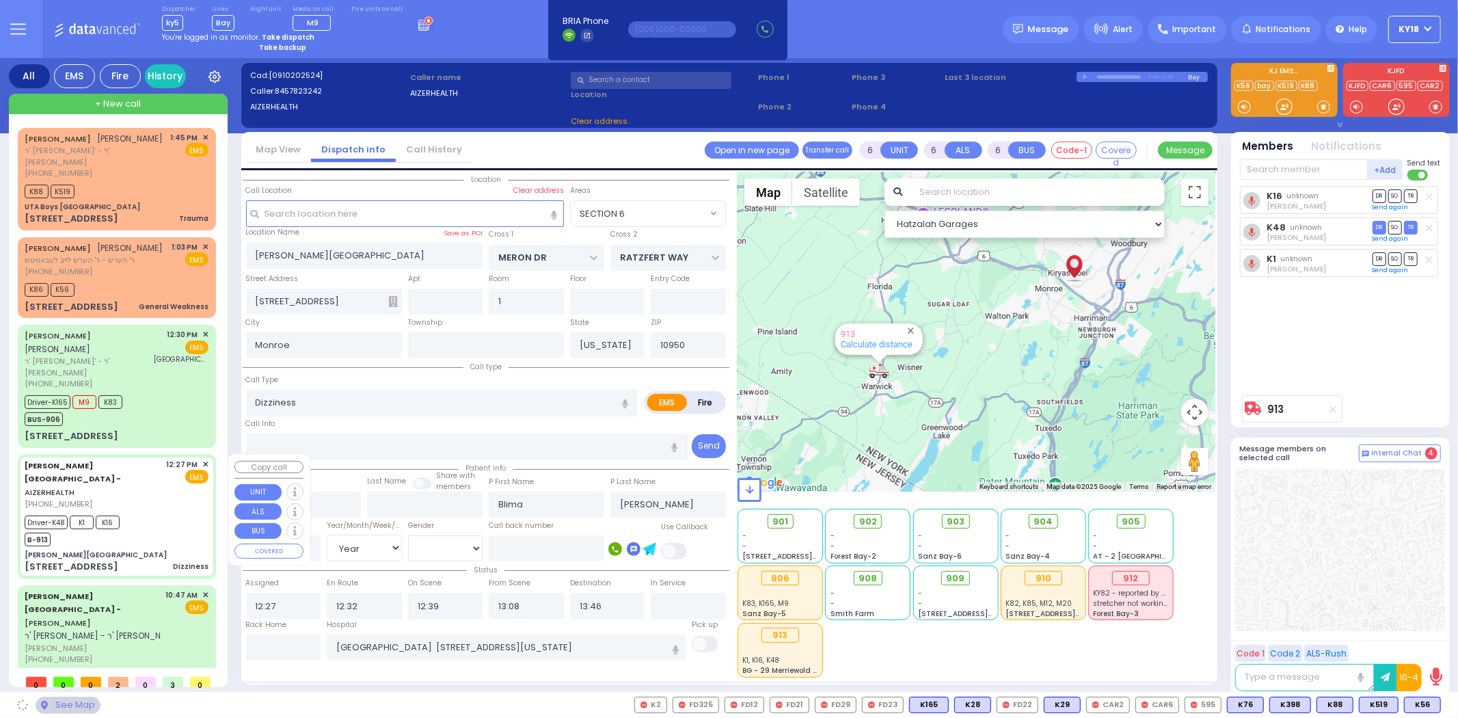
select select "SECTION 6"
